Goal: Check status: Check status

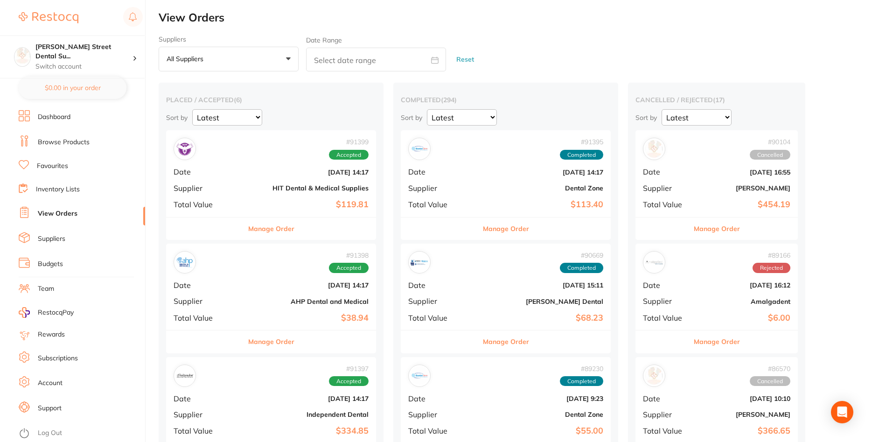
click at [211, 187] on span "Supplier" at bounding box center [205, 188] width 63 height 8
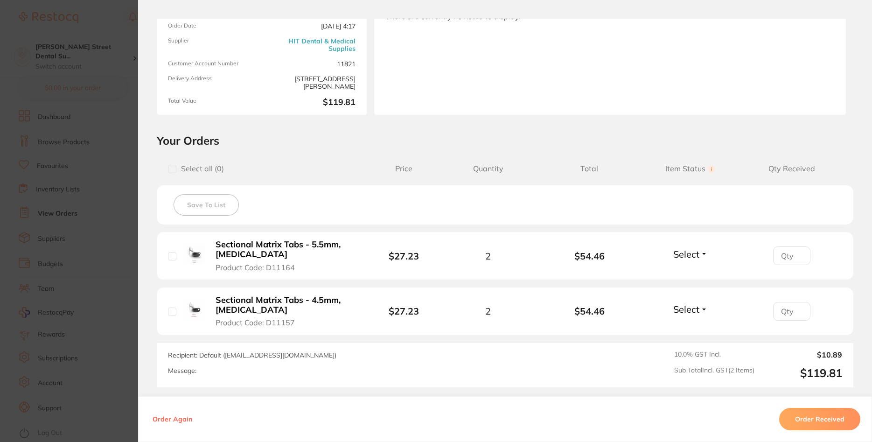
scroll to position [112, 0]
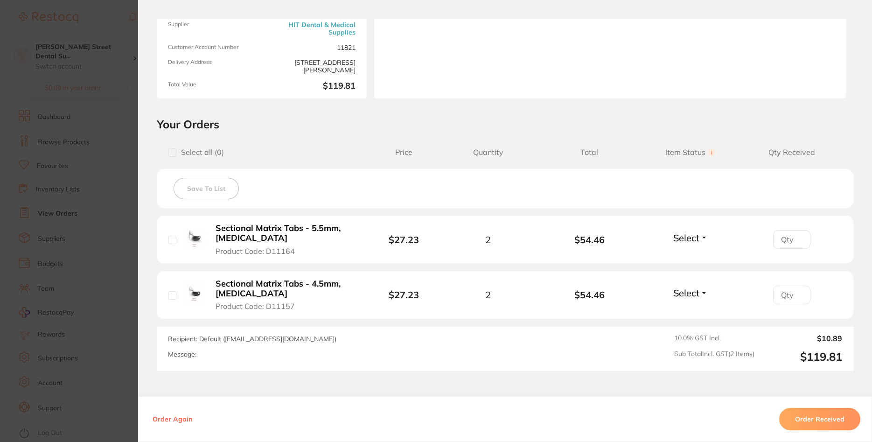
click at [171, 245] on div "Sectional Matrix Tabs - 5.5mm, [MEDICAL_DATA] Product Code: D11164" at bounding box center [269, 239] width 203 height 33
click at [177, 243] on div "Sectional Matrix Tabs - 5.5mm, [MEDICAL_DATA] Product Code: D11164" at bounding box center [269, 239] width 203 height 33
click at [176, 237] on input "checkbox" at bounding box center [172, 240] width 8 height 8
checkbox input "true"
click at [174, 295] on input "checkbox" at bounding box center [172, 295] width 8 height 8
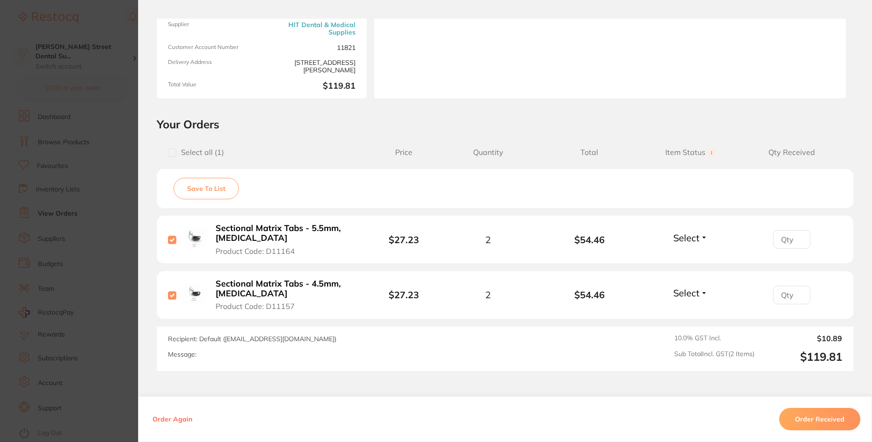
checkbox input "true"
click at [675, 243] on span "Select" at bounding box center [687, 238] width 26 height 12
click at [678, 258] on ul "Received Back Order" at bounding box center [691, 265] width 36 height 36
click at [694, 255] on span "Received" at bounding box center [691, 257] width 24 height 7
click at [689, 295] on span "Select" at bounding box center [687, 293] width 26 height 12
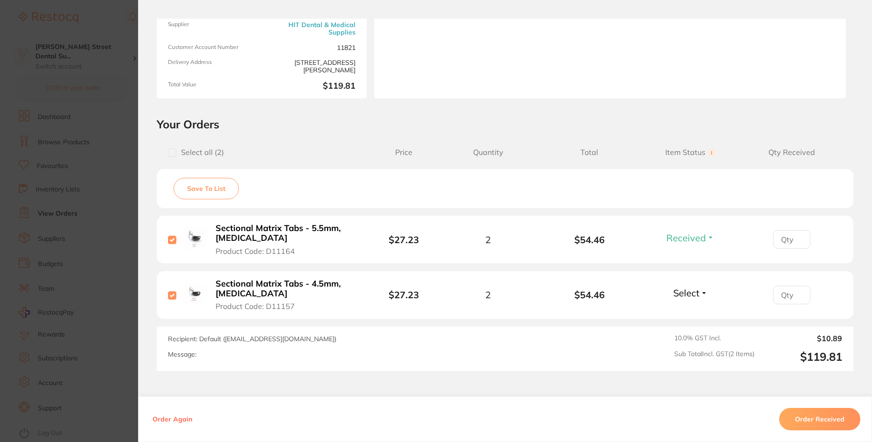
click at [694, 294] on span "Select" at bounding box center [687, 293] width 26 height 12
click at [691, 312] on span "Received" at bounding box center [691, 312] width 24 height 7
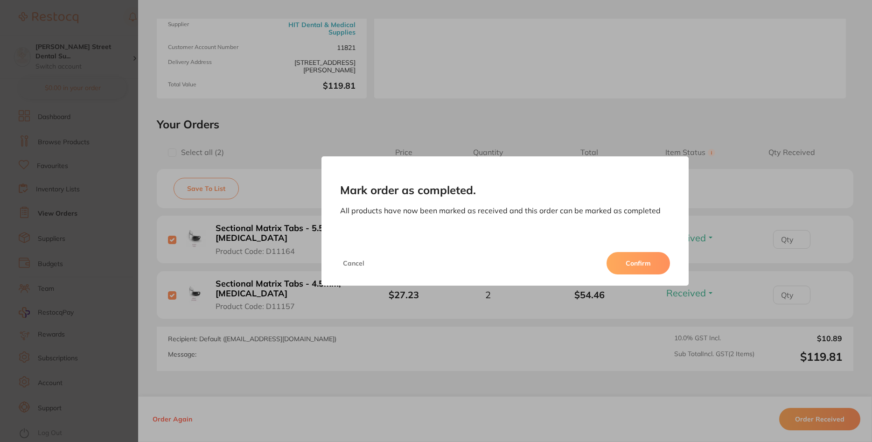
click at [630, 263] on button "Confirm" at bounding box center [638, 263] width 63 height 22
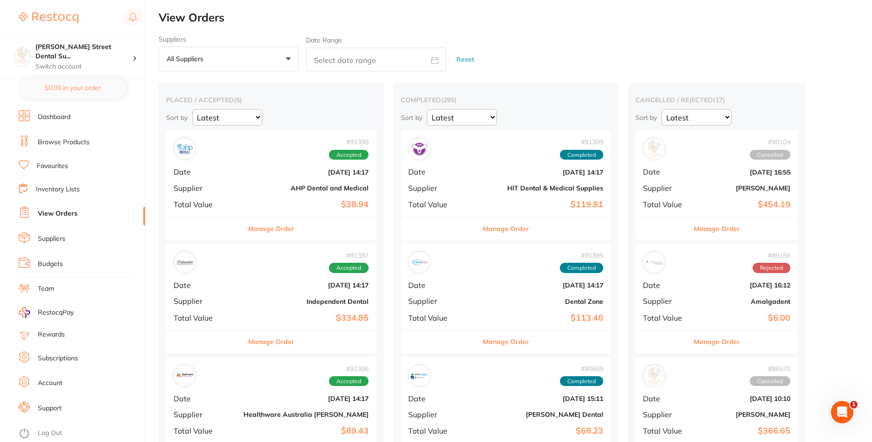
click at [272, 182] on div "# 91398 Accepted Date [DATE] 14:17 Supplier AHP Dental and Medical Total Value …" at bounding box center [271, 173] width 210 height 86
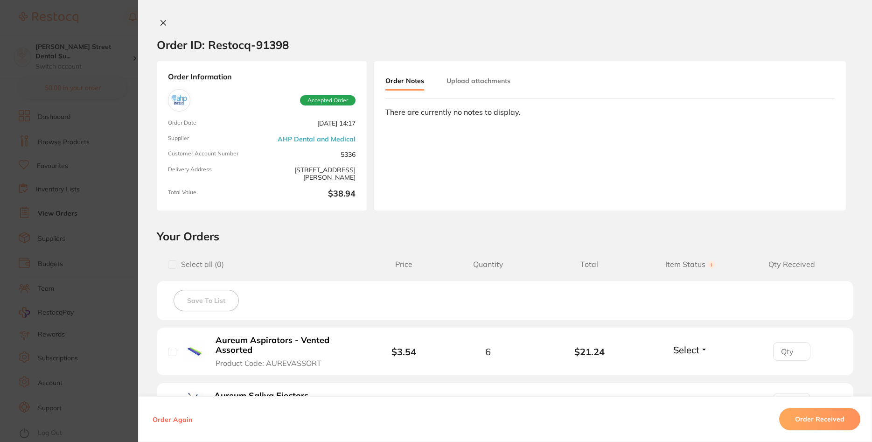
click at [816, 420] on button "Order Received" at bounding box center [820, 419] width 81 height 22
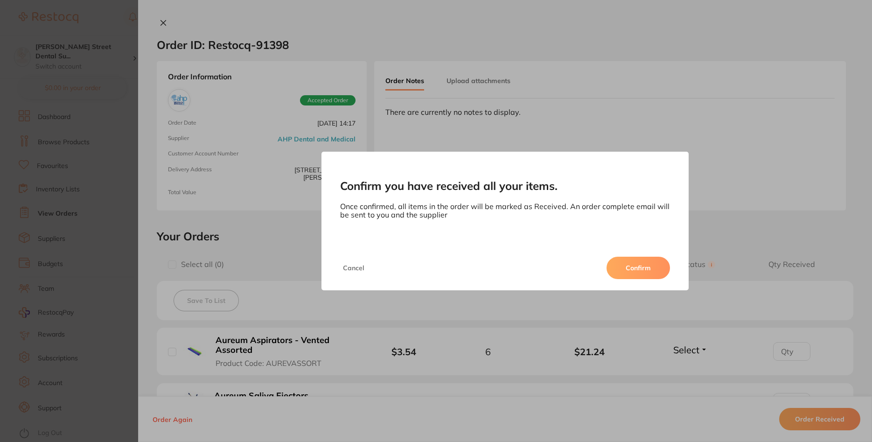
click at [656, 272] on button "Confirm" at bounding box center [638, 268] width 63 height 22
